Goal: Task Accomplishment & Management: Manage account settings

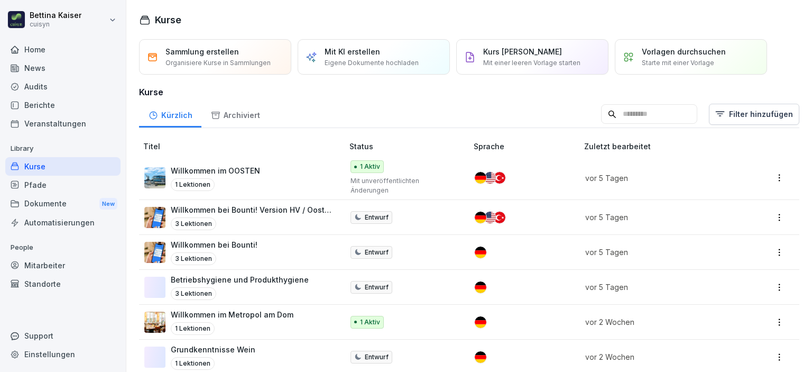
click at [49, 264] on div "Mitarbeiter" at bounding box center [62, 265] width 115 height 19
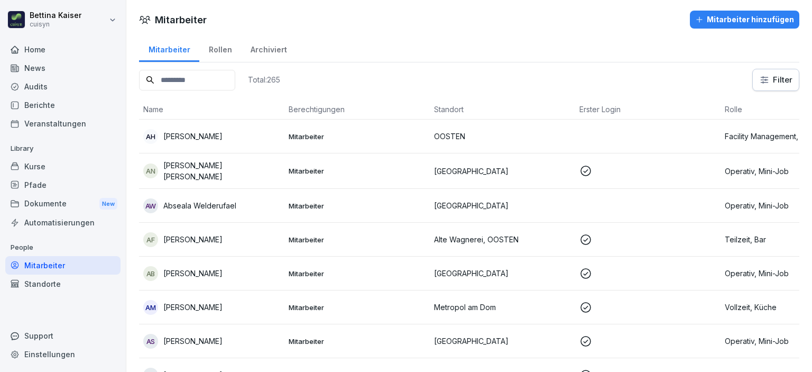
click at [211, 81] on input at bounding box center [187, 80] width 96 height 21
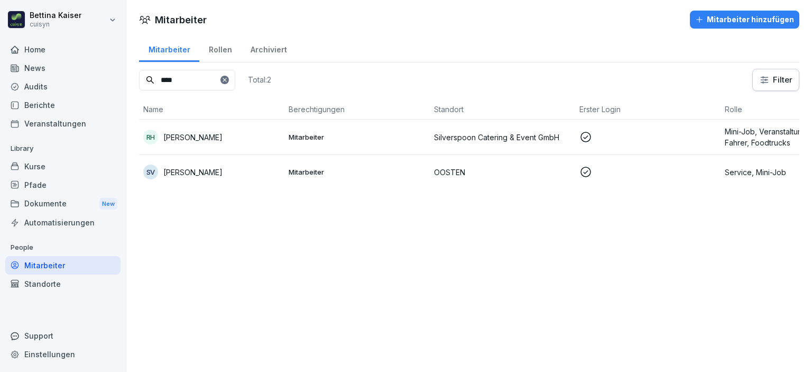
type input "****"
click at [210, 136] on div "RH [PERSON_NAME]" at bounding box center [211, 137] width 137 height 15
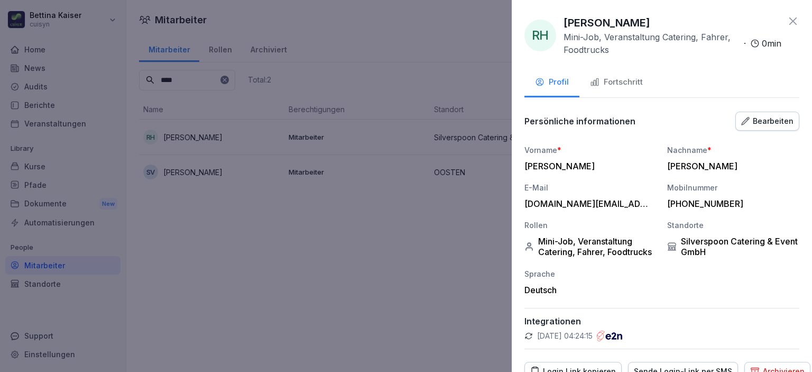
click at [614, 84] on div "Fortschritt" at bounding box center [616, 82] width 53 height 12
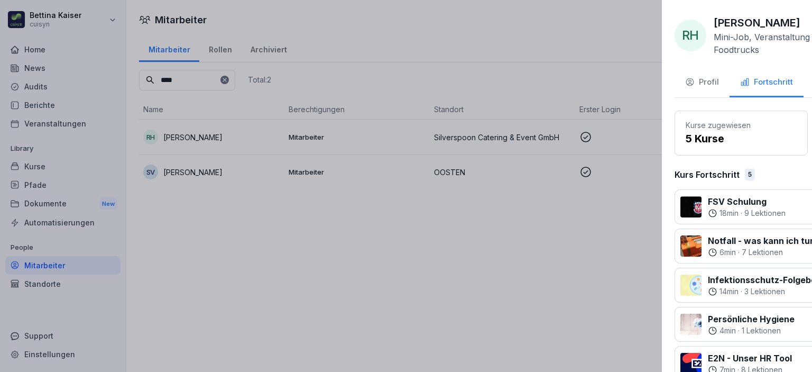
click at [57, 164] on div at bounding box center [406, 186] width 812 height 372
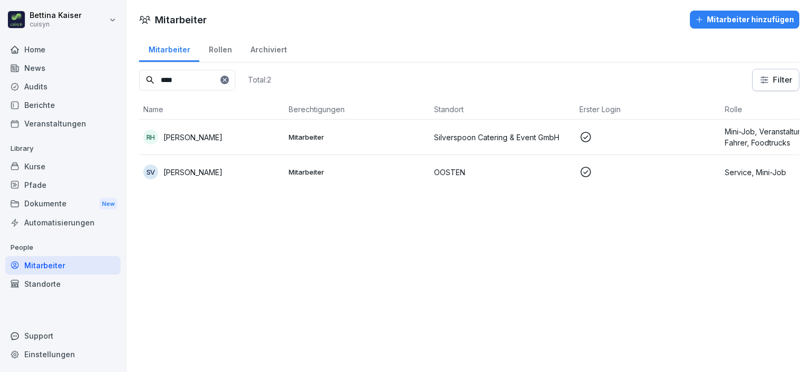
click at [47, 166] on div "Kurse" at bounding box center [62, 166] width 115 height 19
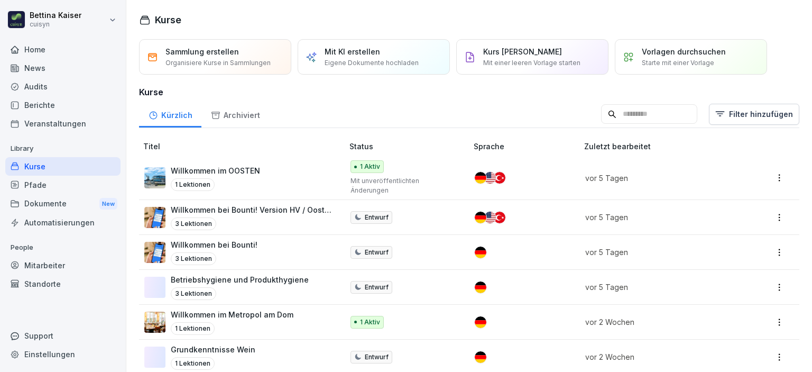
click at [53, 187] on div "Pfade" at bounding box center [62, 184] width 115 height 19
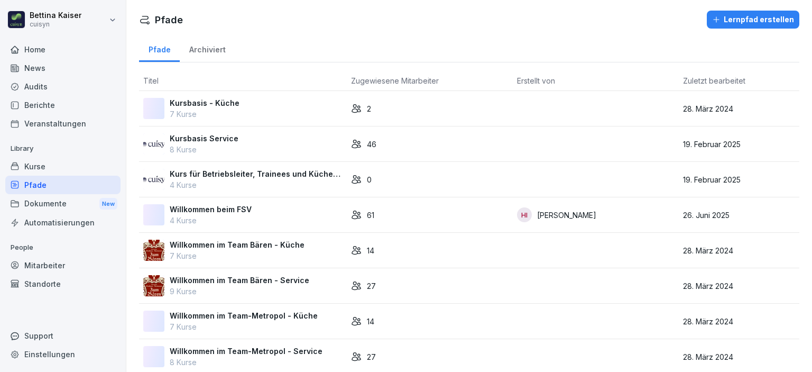
click at [42, 72] on div "News" at bounding box center [62, 68] width 115 height 19
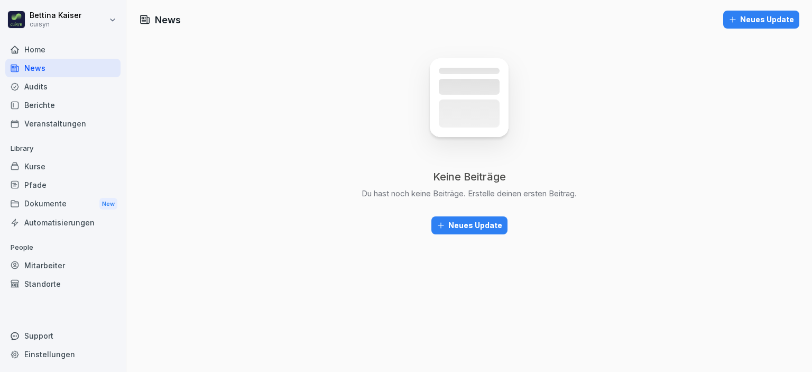
click at [44, 84] on div "Audits" at bounding box center [62, 86] width 115 height 19
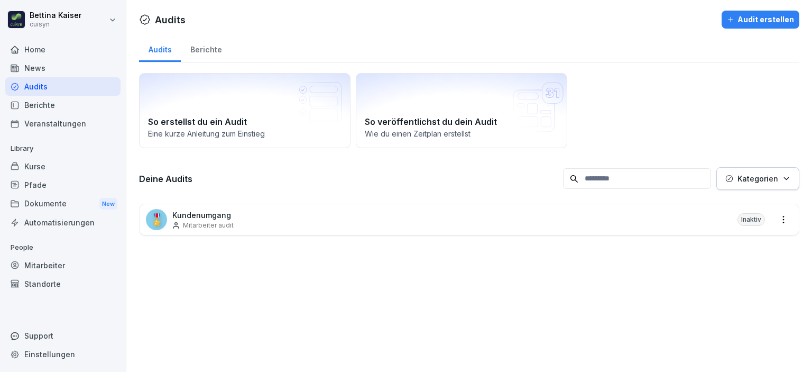
click at [207, 48] on div "Berichte" at bounding box center [206, 48] width 50 height 27
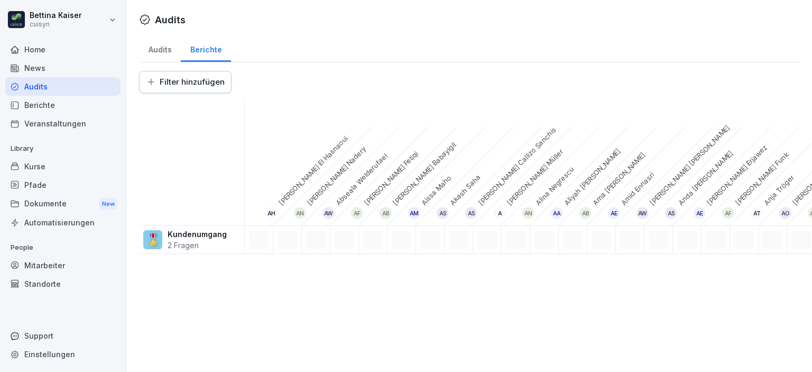
click at [42, 106] on div "Berichte" at bounding box center [62, 105] width 115 height 19
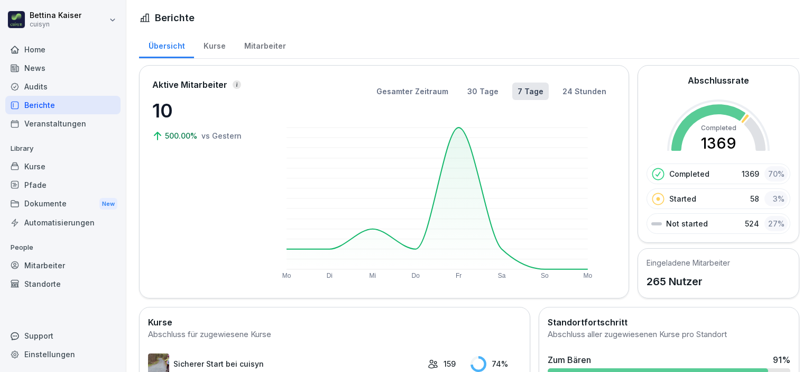
click at [216, 48] on div "Kurse" at bounding box center [214, 44] width 41 height 27
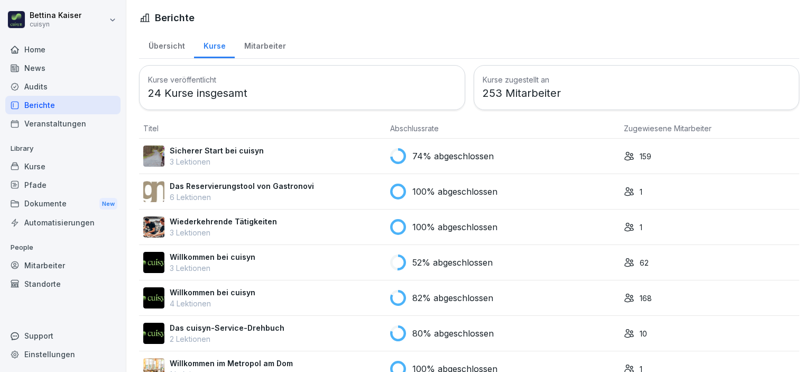
click at [263, 46] on div "Mitarbeiter" at bounding box center [265, 44] width 60 height 27
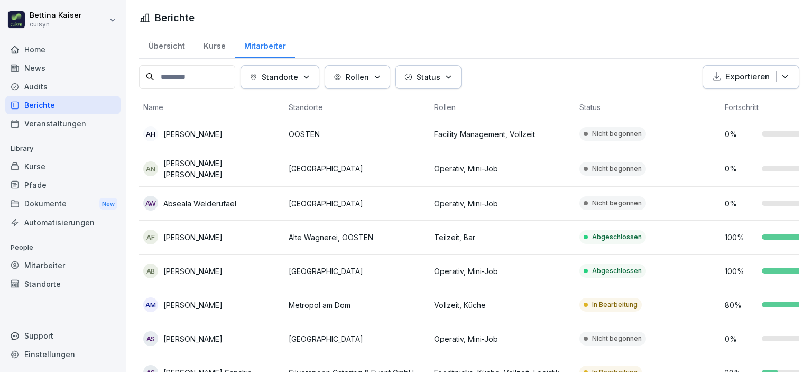
click at [59, 53] on div "Home" at bounding box center [62, 49] width 115 height 19
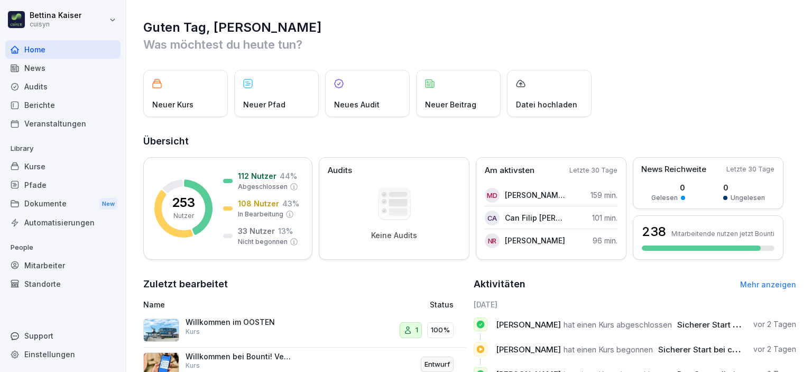
click at [51, 86] on div "Audits" at bounding box center [62, 86] width 115 height 19
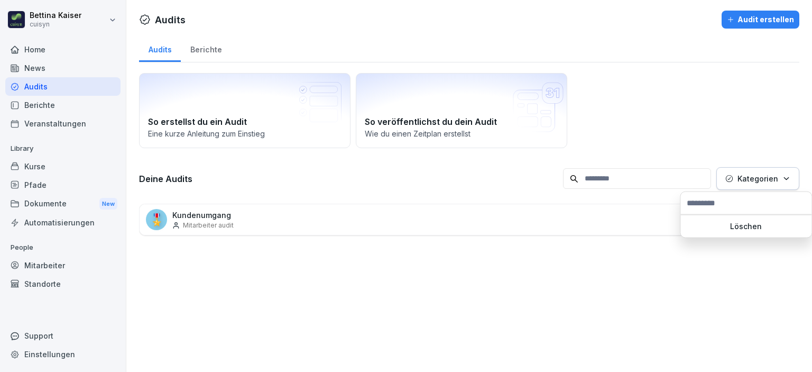
click at [782, 178] on icon "button" at bounding box center [786, 178] width 8 height 8
click at [212, 54] on div "Berichte" at bounding box center [206, 48] width 50 height 27
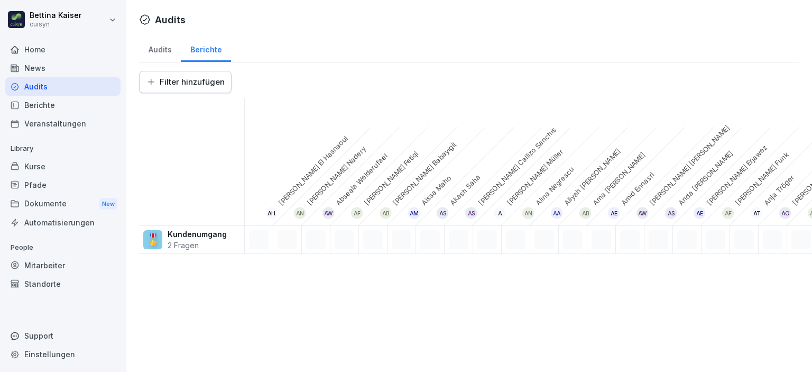
click at [30, 266] on div "Mitarbeiter" at bounding box center [62, 265] width 115 height 19
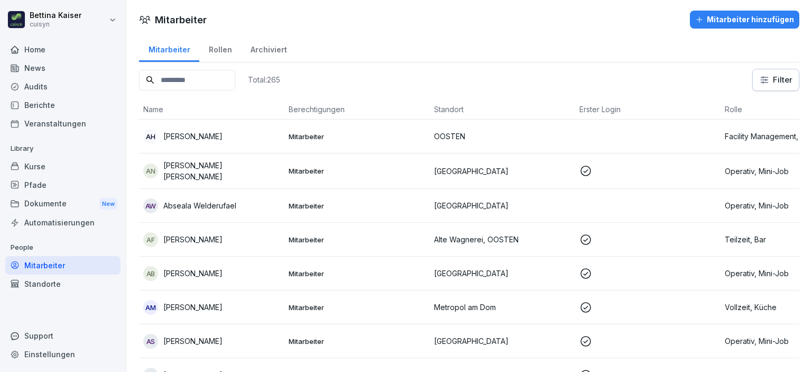
click at [233, 82] on input at bounding box center [187, 80] width 96 height 21
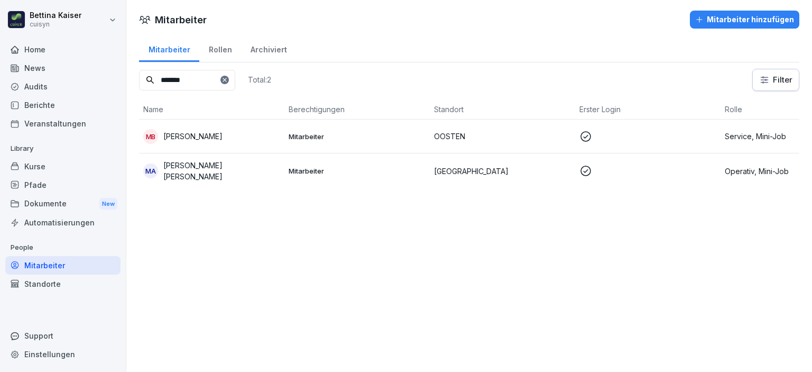
type input "*******"
click at [223, 133] on p "[PERSON_NAME]" at bounding box center [192, 136] width 59 height 11
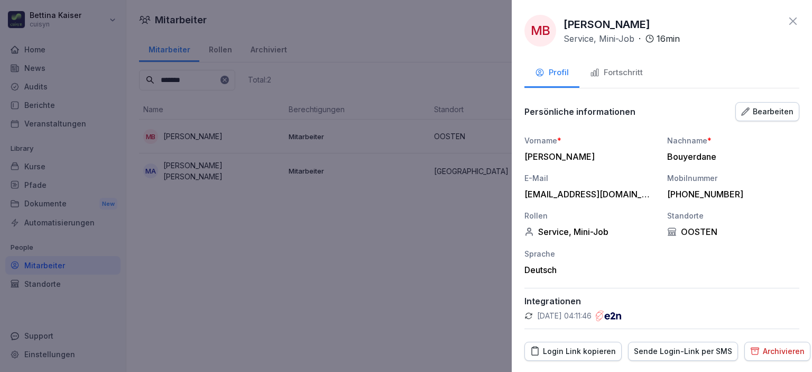
click at [626, 73] on div "Fortschritt" at bounding box center [616, 73] width 53 height 12
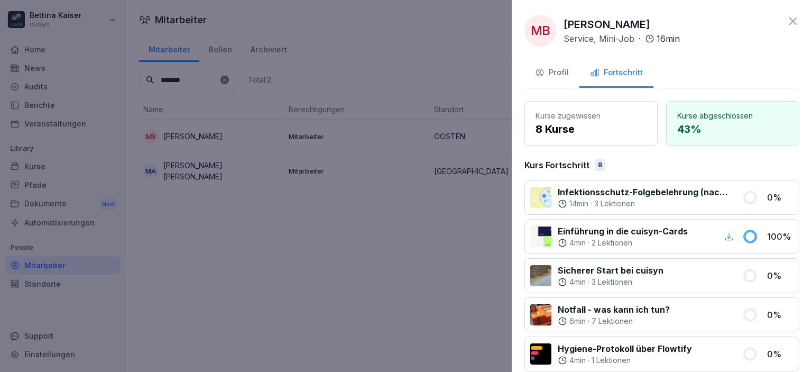
click at [697, 200] on div "14 min · 3 Lektionen" at bounding box center [644, 203] width 172 height 11
click at [49, 167] on div at bounding box center [406, 186] width 812 height 372
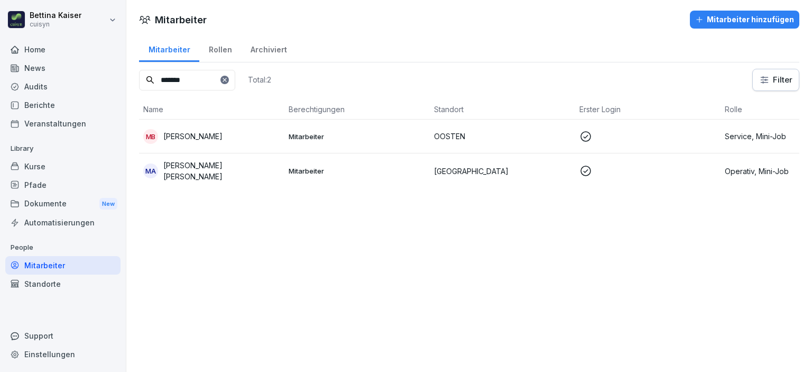
click at [49, 167] on div "Kurse" at bounding box center [62, 166] width 115 height 19
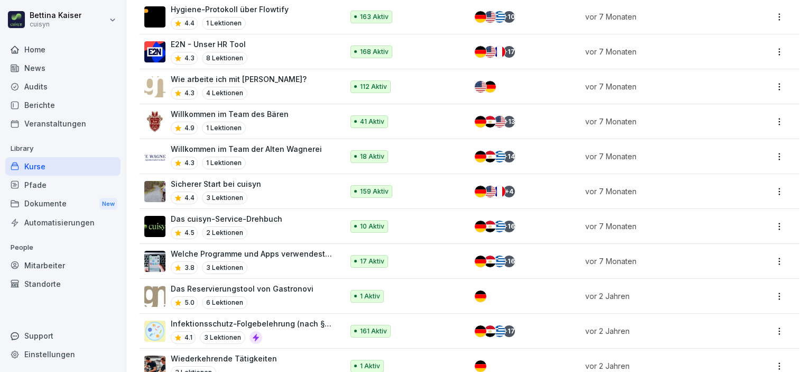
scroll to position [873, 0]
click at [268, 317] on p "Infektionsschutz-Folgebelehrung (nach §43 IfSG)" at bounding box center [252, 322] width 162 height 11
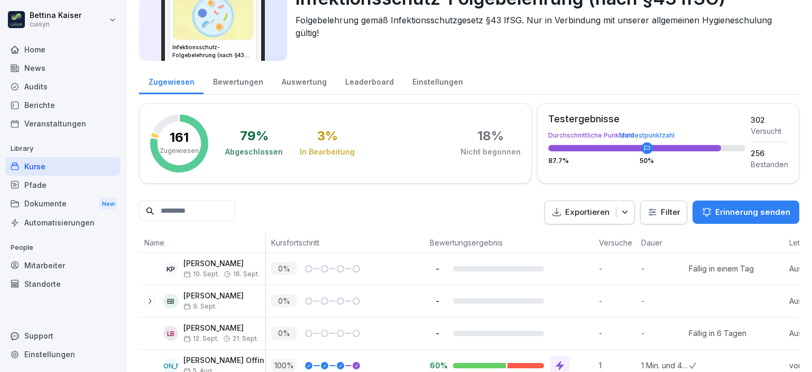
scroll to position [211, 0]
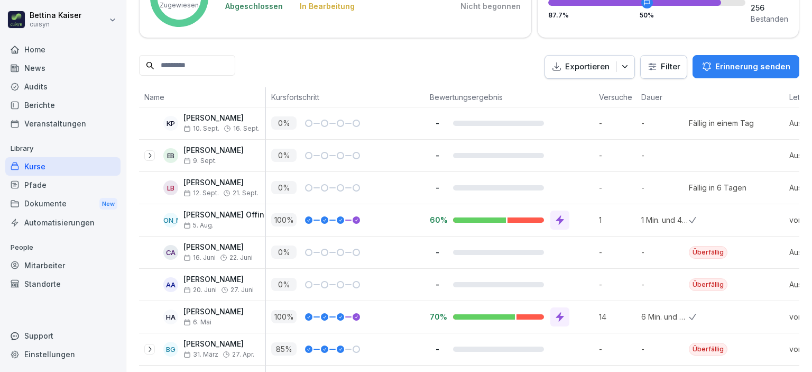
click at [728, 66] on p "Erinnerung senden" at bounding box center [752, 67] width 75 height 12
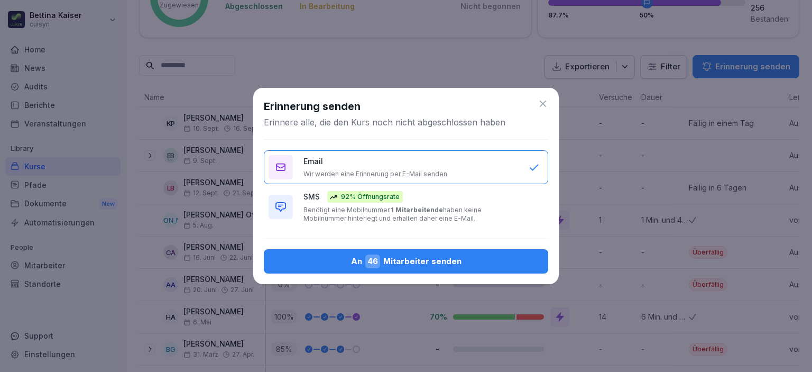
click at [414, 260] on div "An 46 Mitarbeiter senden" at bounding box center [405, 261] width 267 height 14
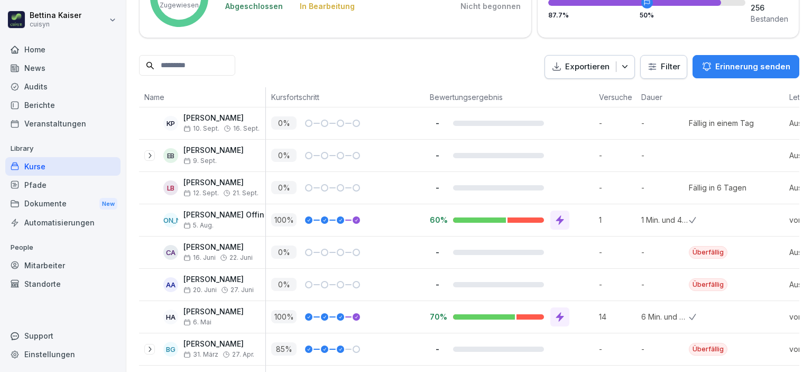
click at [57, 266] on div "Mitarbeiter" at bounding box center [62, 265] width 115 height 19
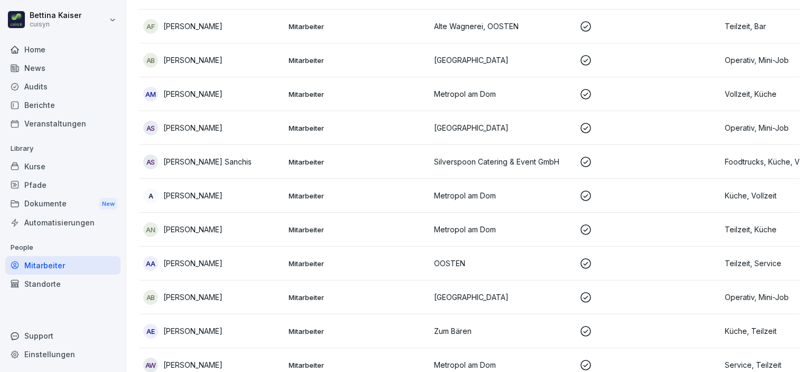
scroll to position [11, 0]
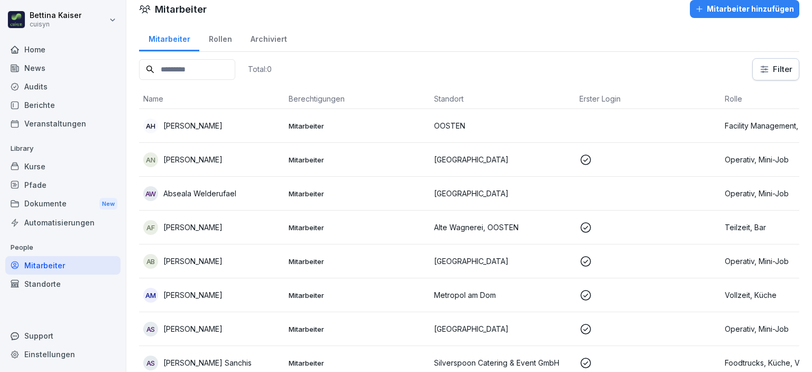
click at [222, 58] on div "Total: 0" at bounding box center [205, 69] width 133 height 22
click at [218, 67] on input at bounding box center [187, 69] width 96 height 21
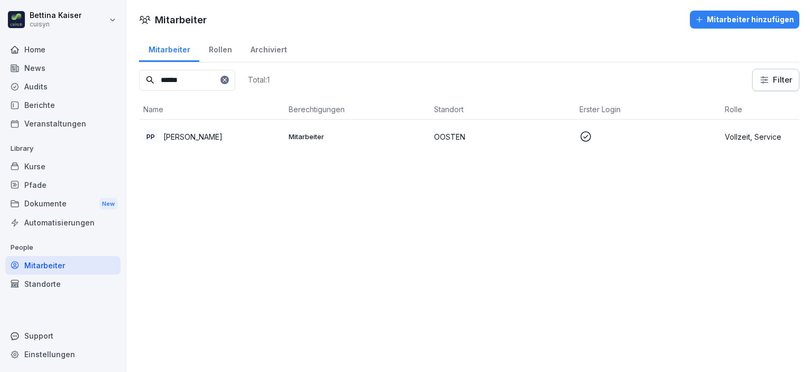
type input "******"
click at [237, 134] on div "PP Pascal Pawlowicz" at bounding box center [211, 136] width 137 height 15
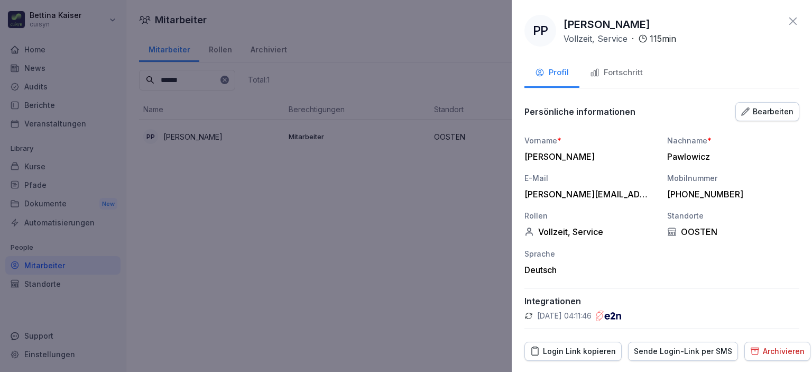
click at [615, 71] on div "Fortschritt" at bounding box center [616, 73] width 53 height 12
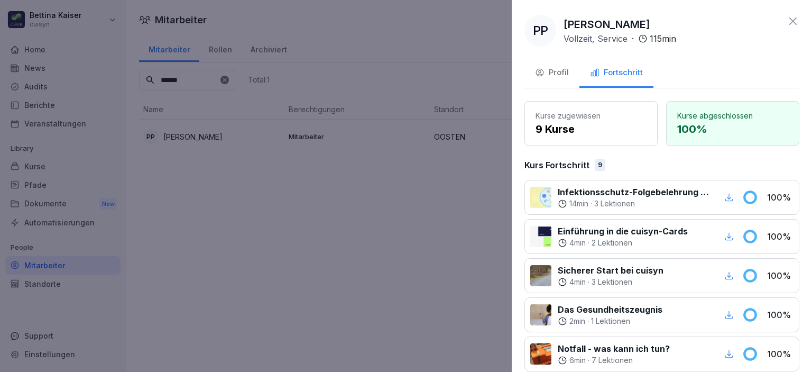
click at [724, 196] on icon "button" at bounding box center [729, 197] width 10 height 10
